Goal: Navigation & Orientation: Find specific page/section

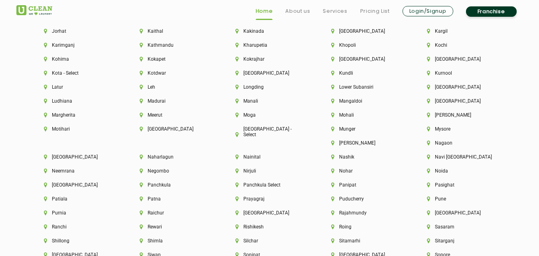
scroll to position [2265, 0]
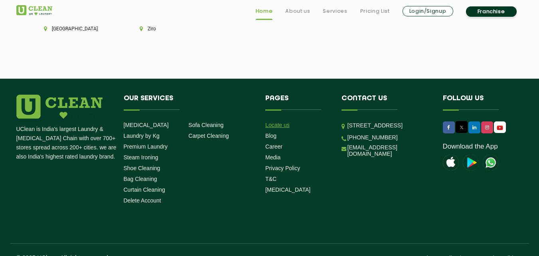
click at [270, 122] on link "Locate us" at bounding box center [277, 125] width 24 height 6
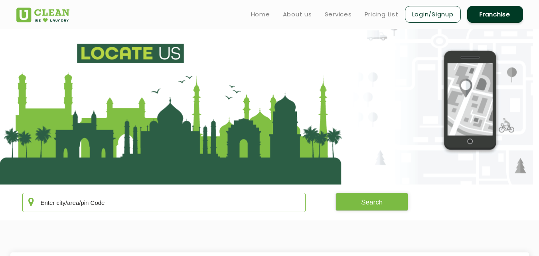
click at [87, 198] on input "text" at bounding box center [163, 202] width 283 height 19
type input "[GEOGRAPHIC_DATA]"
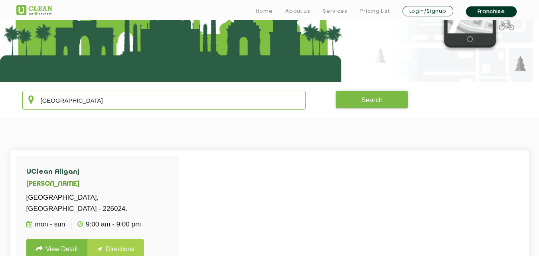
scroll to position [106, 0]
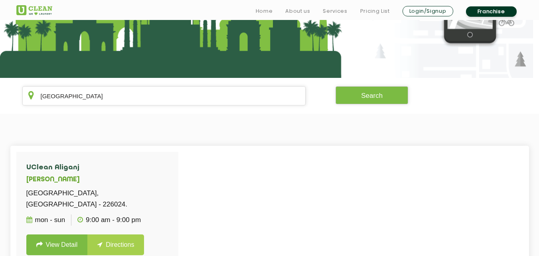
click at [87, 201] on p "[GEOGRAPHIC_DATA], [GEOGRAPHIC_DATA] - 226024." at bounding box center [97, 198] width 142 height 22
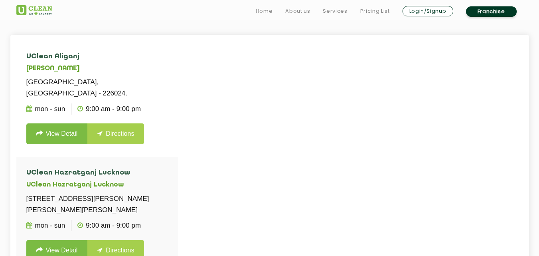
scroll to position [218, 0]
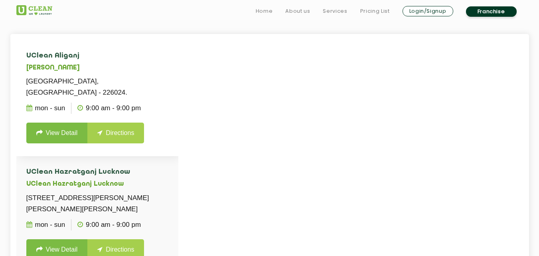
click at [42, 58] on h4 "UClean Aliganj" at bounding box center [97, 56] width 142 height 8
copy h4 "UClean"
drag, startPoint x: 131, startPoint y: 92, endPoint x: 8, endPoint y: 50, distance: 129.9
click at [8, 50] on section "UClean Aliganj [GEOGRAPHIC_DATA], [GEOGRAPHIC_DATA] - 226024. Mon - Sun 9:00 AM…" at bounding box center [269, 161] width 539 height 319
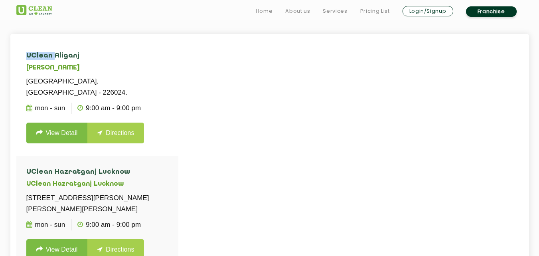
copy div "UClean Aliganj [GEOGRAPHIC_DATA], [GEOGRAPHIC_DATA] - 226024."
